Goal: Find specific page/section: Find specific page/section

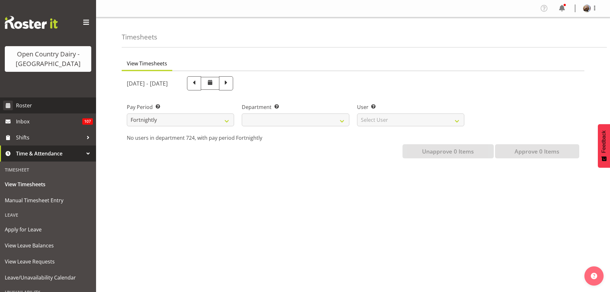
select select
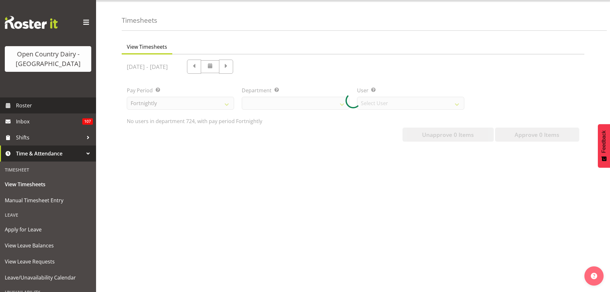
click at [20, 107] on span "Roster" at bounding box center [54, 106] width 77 height 10
select select
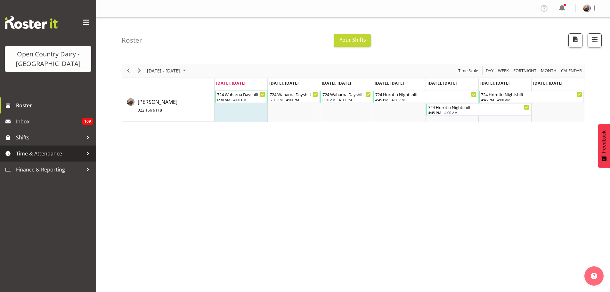
click at [42, 152] on span "Time & Attendance" at bounding box center [49, 154] width 67 height 10
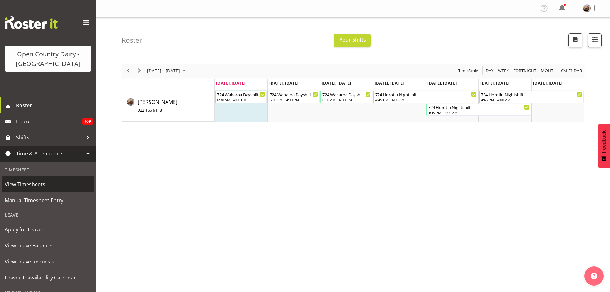
click at [26, 183] on span "View Timesheets" at bounding box center [48, 184] width 87 height 10
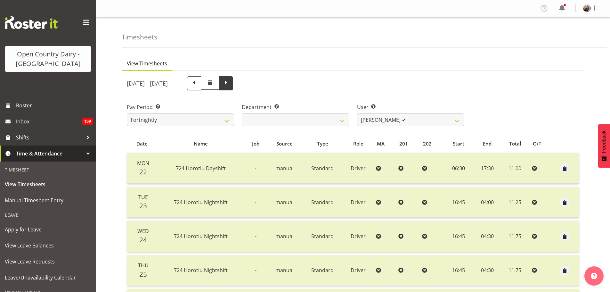
click at [230, 84] on span at bounding box center [226, 83] width 8 height 8
select select
